Goal: Complete application form

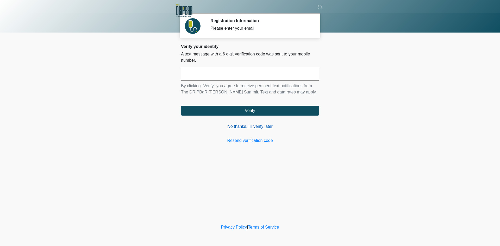
click at [248, 127] on link "No thanks, I'll verify later" at bounding box center [250, 126] width 138 height 6
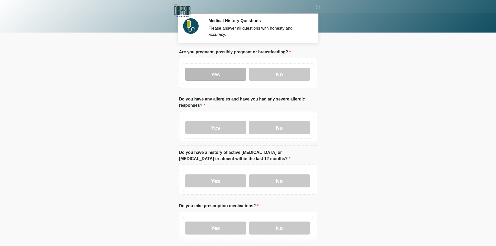
click at [211, 72] on label "Yes" at bounding box center [215, 74] width 61 height 13
click at [219, 117] on div "Yes No" at bounding box center [248, 128] width 132 height 22
drag, startPoint x: 215, startPoint y: 223, endPoint x: 214, endPoint y: 183, distance: 40.1
click at [215, 222] on label "Yes" at bounding box center [215, 228] width 61 height 13
click at [211, 177] on label "Yes" at bounding box center [215, 180] width 61 height 13
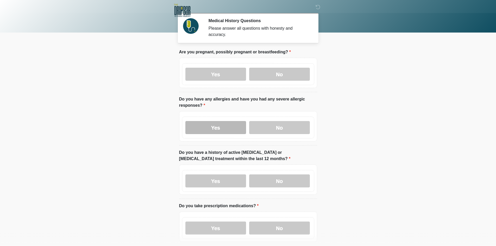
click at [220, 121] on label "Yes" at bounding box center [215, 127] width 61 height 13
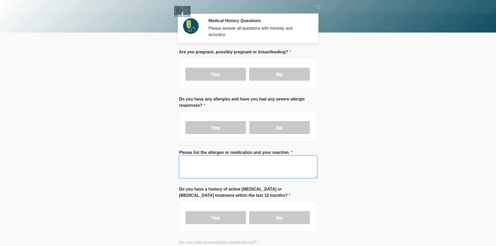
click at [196, 162] on textarea "Please list the allergen or medication and your reaction." at bounding box center [248, 167] width 138 height 22
drag, startPoint x: 197, startPoint y: 162, endPoint x: 161, endPoint y: 162, distance: 35.7
click at [161, 162] on body "‎ ‎ ‎ Medical History Questions Please answer all questions with honesty and ac…" at bounding box center [248, 123] width 496 height 246
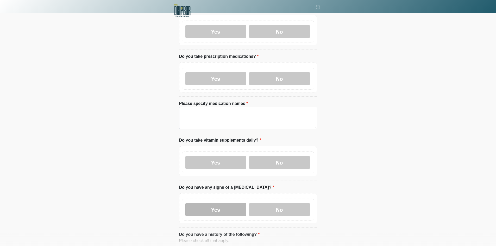
scroll to position [208, 0]
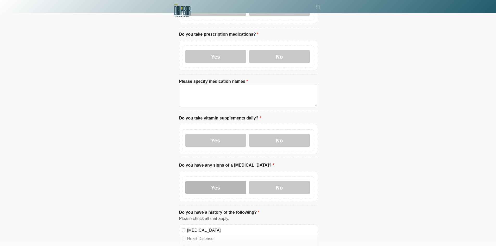
type textarea "****"
drag, startPoint x: 207, startPoint y: 184, endPoint x: 208, endPoint y: 168, distance: 16.4
click at [207, 184] on label "Yes" at bounding box center [215, 187] width 61 height 13
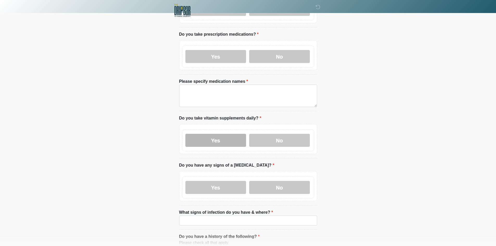
click at [214, 134] on label "Yes" at bounding box center [215, 140] width 61 height 13
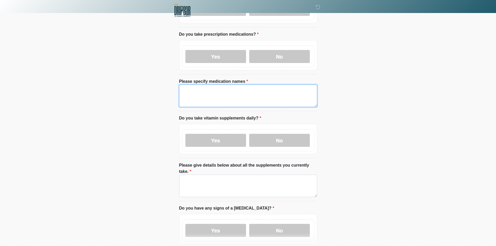
paste textarea "****"
type textarea "****"
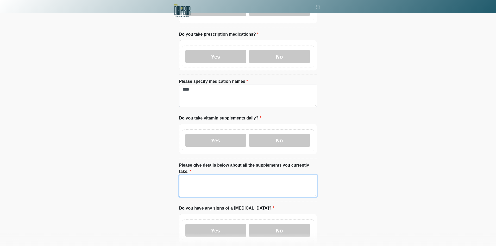
paste textarea "****"
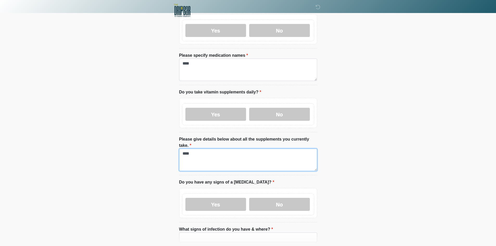
scroll to position [338, 0]
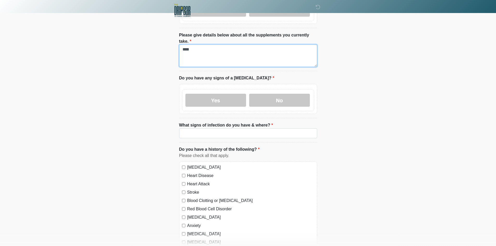
type textarea "****"
paste input "****"
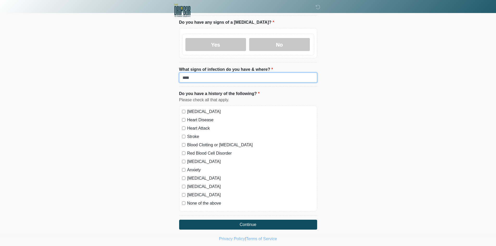
scroll to position [395, 0]
type input "****"
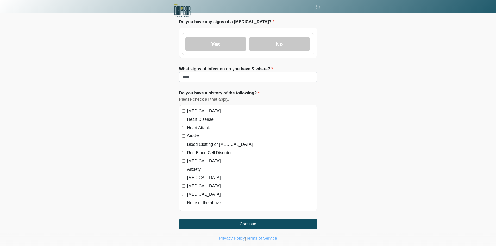
click at [201, 108] on label "High Blood Pressure" at bounding box center [250, 111] width 127 height 6
click at [196, 116] on label "Heart Disease" at bounding box center [250, 119] width 127 height 6
click at [196, 125] on label "Heart Attack" at bounding box center [250, 128] width 127 height 6
click at [195, 133] on label "Stroke" at bounding box center [250, 136] width 127 height 6
click at [192, 141] on label "Blood Clotting or Bleeding Disorder" at bounding box center [250, 144] width 127 height 6
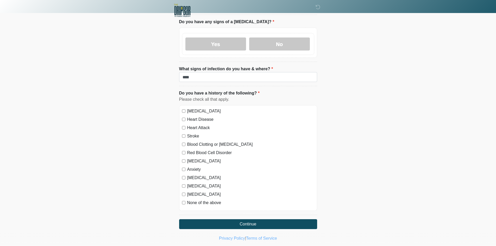
click at [190, 150] on label "Red Blood Cell Disorder" at bounding box center [250, 153] width 127 height 6
click at [190, 158] on label "Depression" at bounding box center [250, 161] width 127 height 6
click at [189, 166] on label "Anxiety" at bounding box center [250, 169] width 127 height 6
click at [191, 163] on div "High Blood Pressure Heart Disease Heart Attack Stroke Blood Clotting or Bleedin…" at bounding box center [248, 158] width 138 height 106
click at [191, 183] on label "Seizure disorder" at bounding box center [250, 186] width 127 height 6
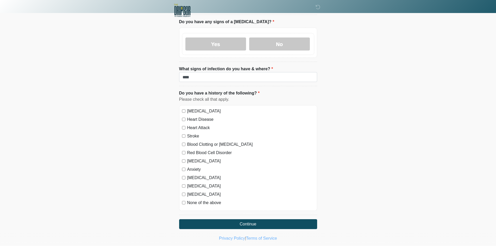
drag, startPoint x: 194, startPoint y: 167, endPoint x: 194, endPoint y: 171, distance: 4.4
click at [194, 175] on label "Autoimmune Disorder" at bounding box center [250, 178] width 127 height 6
click at [194, 191] on label "Diabetes" at bounding box center [250, 194] width 127 height 6
click at [193, 200] on label "None of the above" at bounding box center [250, 203] width 127 height 6
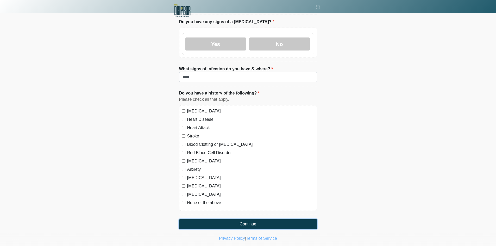
click at [222, 219] on button "Continue" at bounding box center [248, 224] width 138 height 10
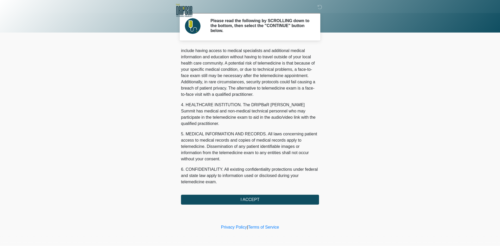
scroll to position [166, 0]
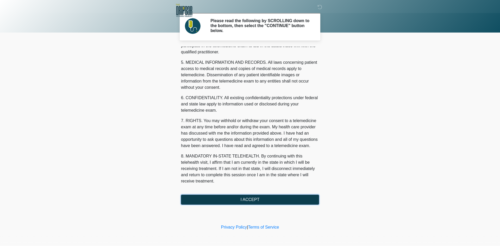
click at [266, 197] on button "I ACCEPT" at bounding box center [250, 200] width 138 height 10
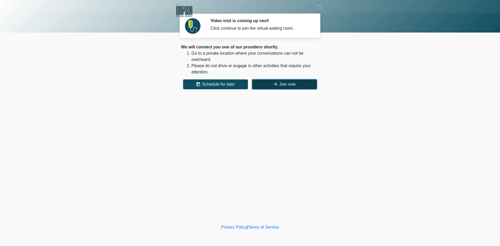
click at [289, 87] on button "Join now" at bounding box center [284, 84] width 65 height 10
